Goal: Information Seeking & Learning: Learn about a topic

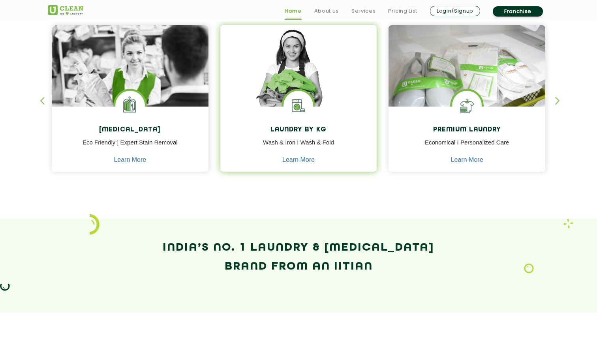
scroll to position [350, 0]
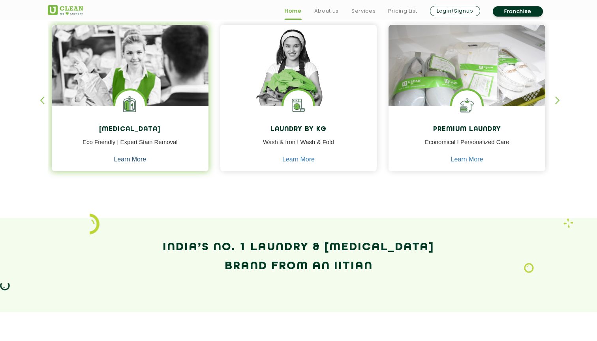
click at [135, 160] on link "Learn More" at bounding box center [130, 159] width 32 height 7
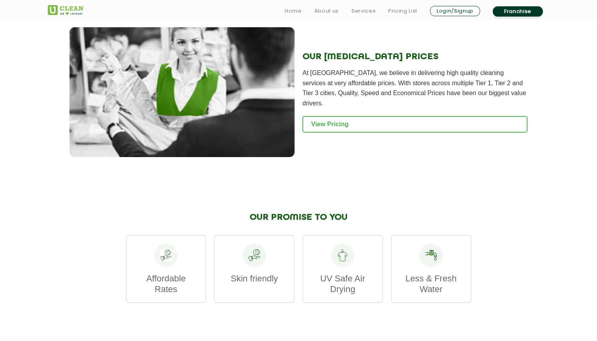
scroll to position [933, 0]
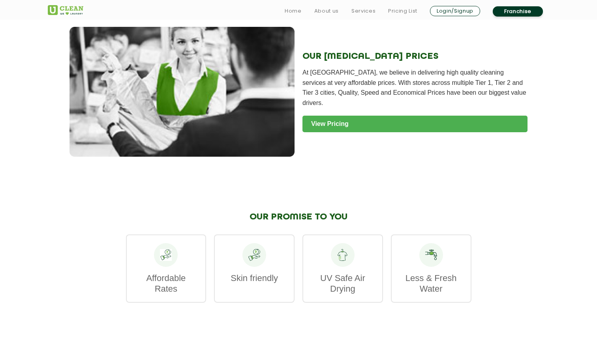
click at [330, 116] on link "View Pricing" at bounding box center [415, 124] width 225 height 17
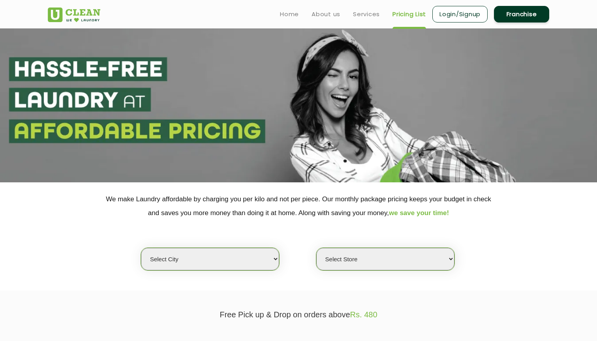
click at [329, 202] on p "We make Laundry affordable by charging you per kilo and not per piece. Our mont…" at bounding box center [299, 206] width 502 height 28
select select "16"
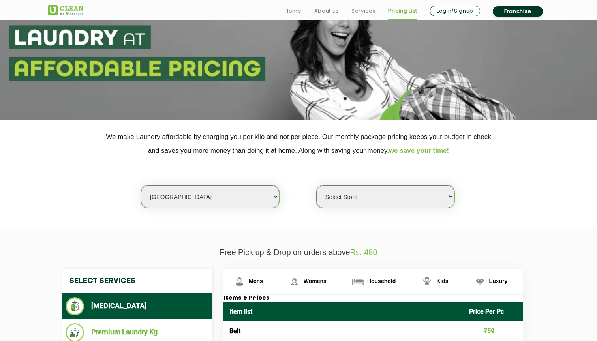
scroll to position [66, 0]
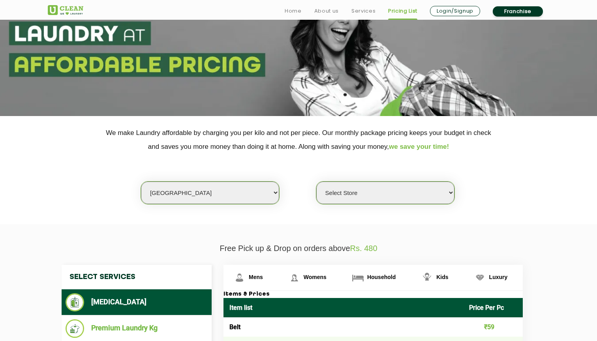
select select "435"
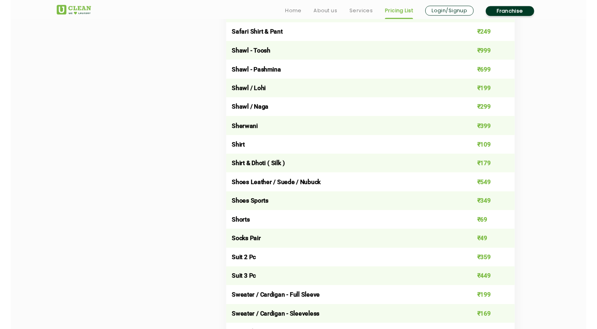
scroll to position [1063, 0]
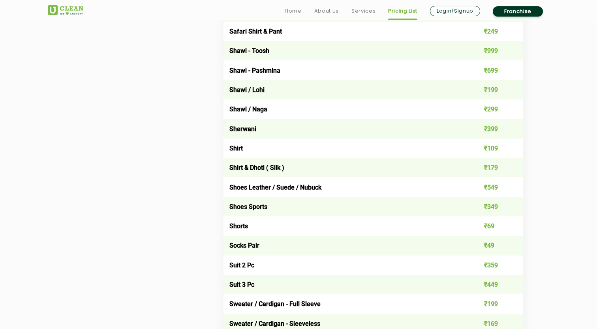
click at [373, 177] on td "Shoes Leather / Suede / Nubuck" at bounding box center [344, 186] width 240 height 19
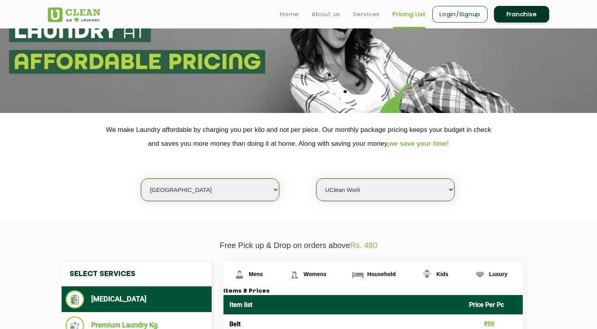
scroll to position [51, 0]
